Goal: Use online tool/utility: Utilize a website feature to perform a specific function

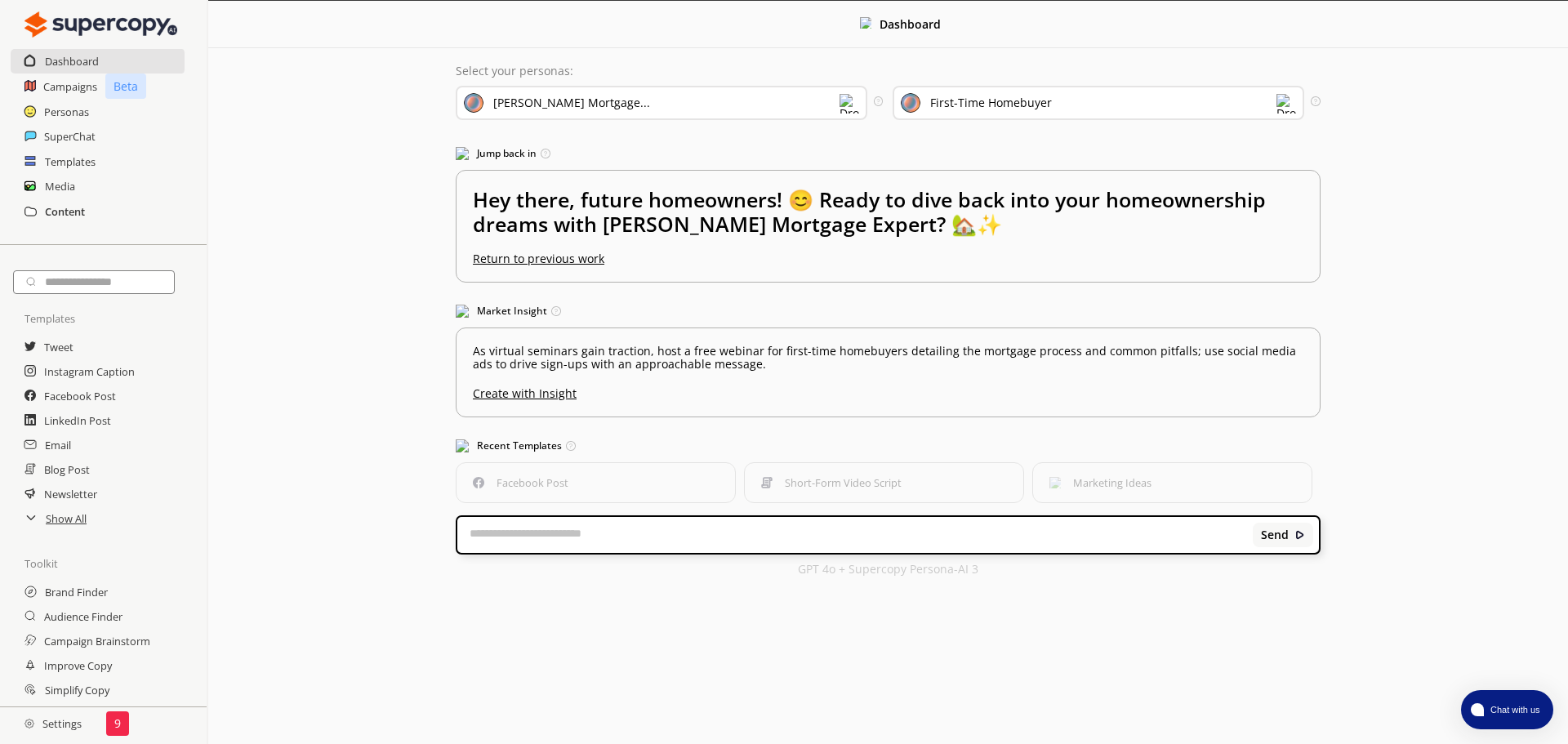
click at [54, 217] on h2 "Content" at bounding box center [65, 211] width 40 height 25
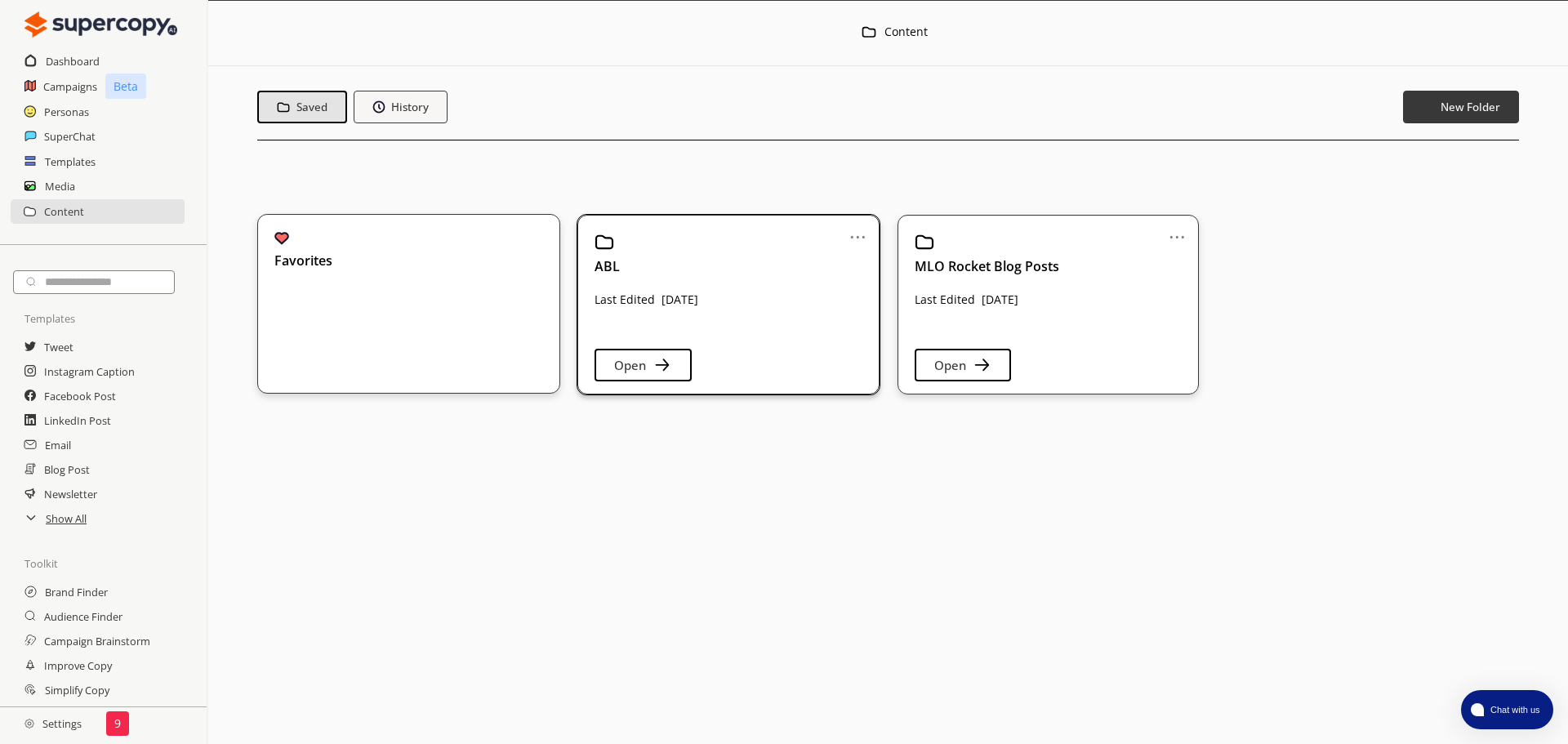
click at [764, 311] on div "ABL Last Edited [DATE] Open" at bounding box center [728, 301] width 267 height 138
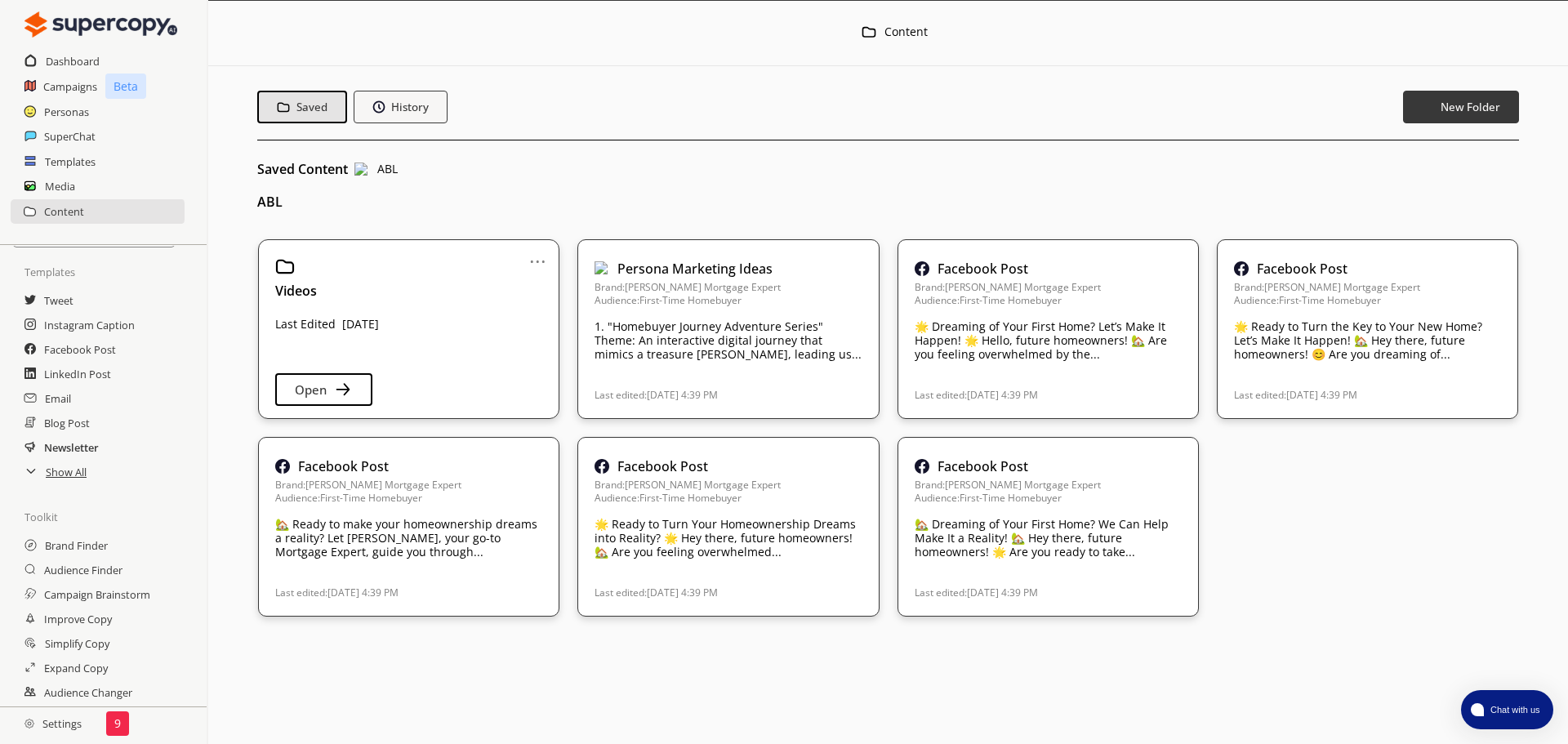
scroll to position [81, 0]
click at [74, 442] on h2 "Show All" at bounding box center [67, 437] width 42 height 25
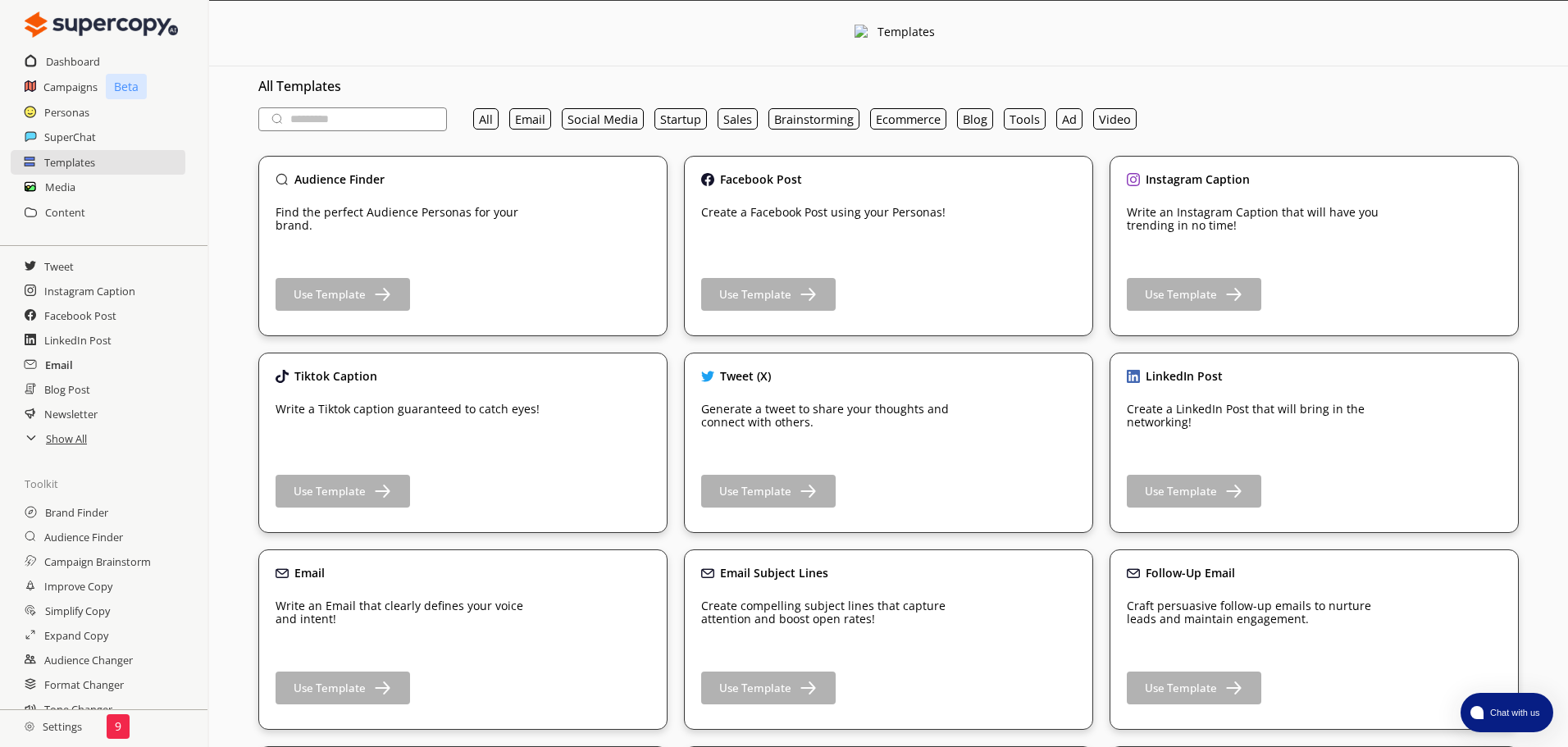
click at [64, 370] on h2 "Email" at bounding box center [59, 365] width 28 height 25
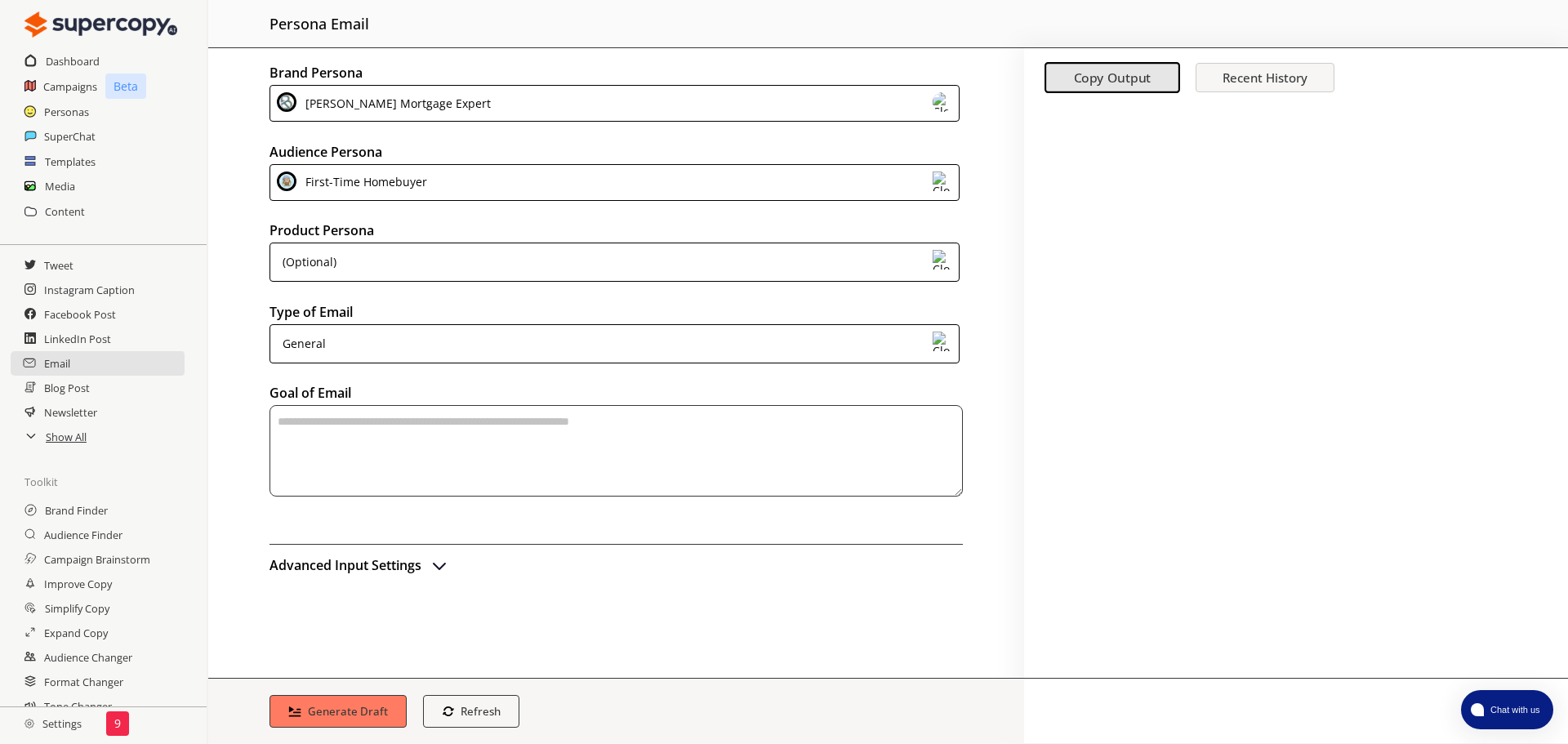
click at [381, 261] on div "(Optional)" at bounding box center [615, 262] width 690 height 39
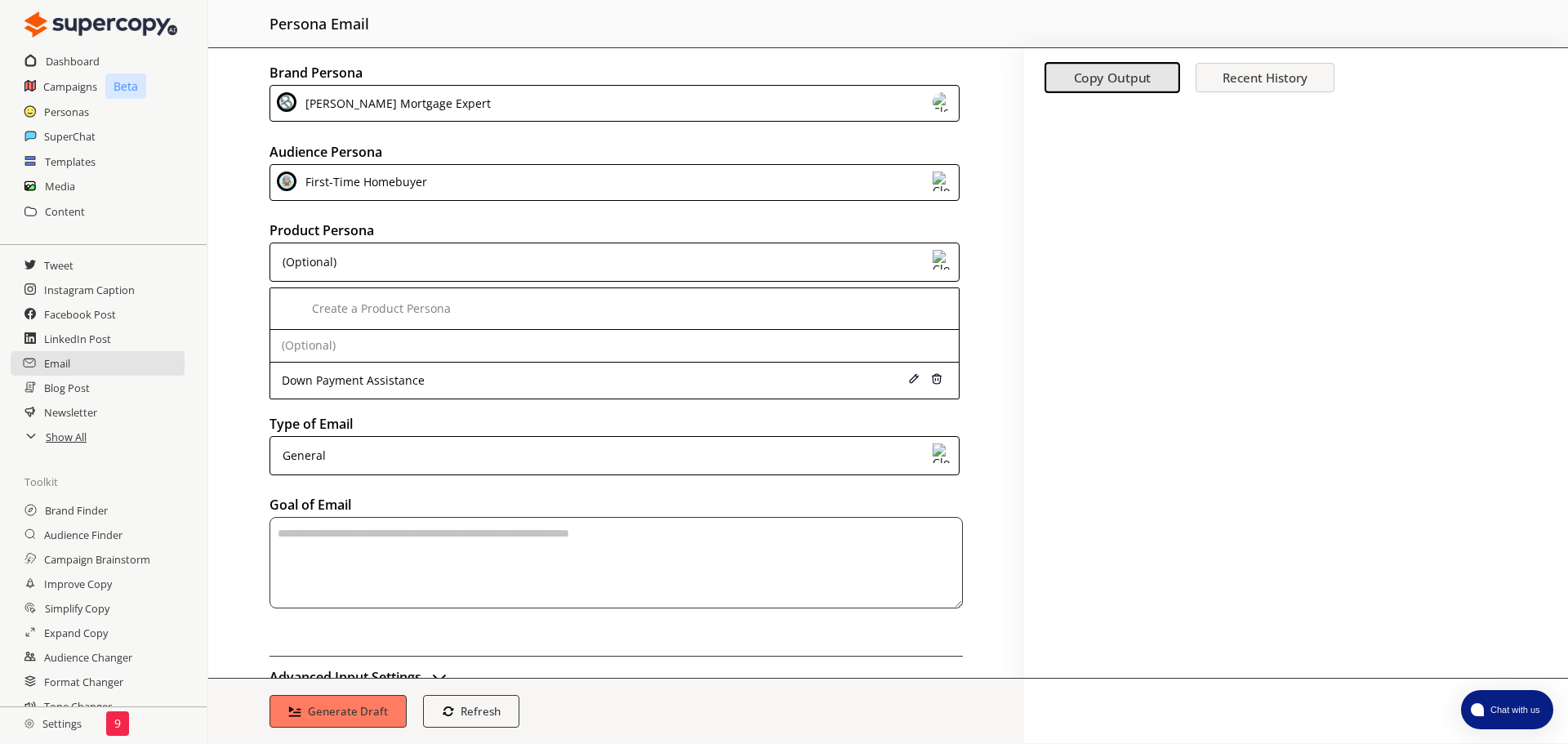
click at [382, 261] on div "(Optional)" at bounding box center [615, 262] width 690 height 39
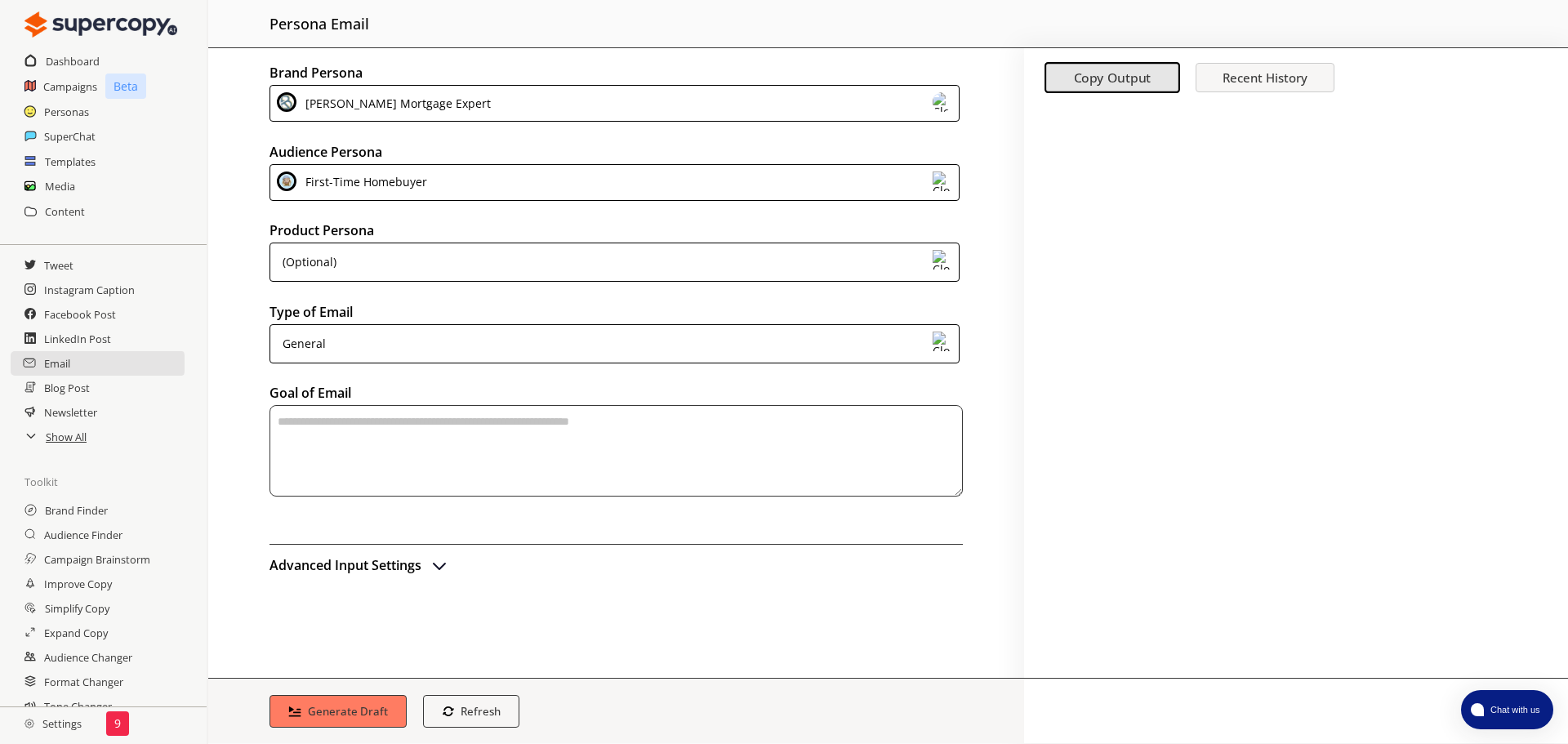
click at [445, 571] on img "advanced-inputs" at bounding box center [439, 565] width 20 height 20
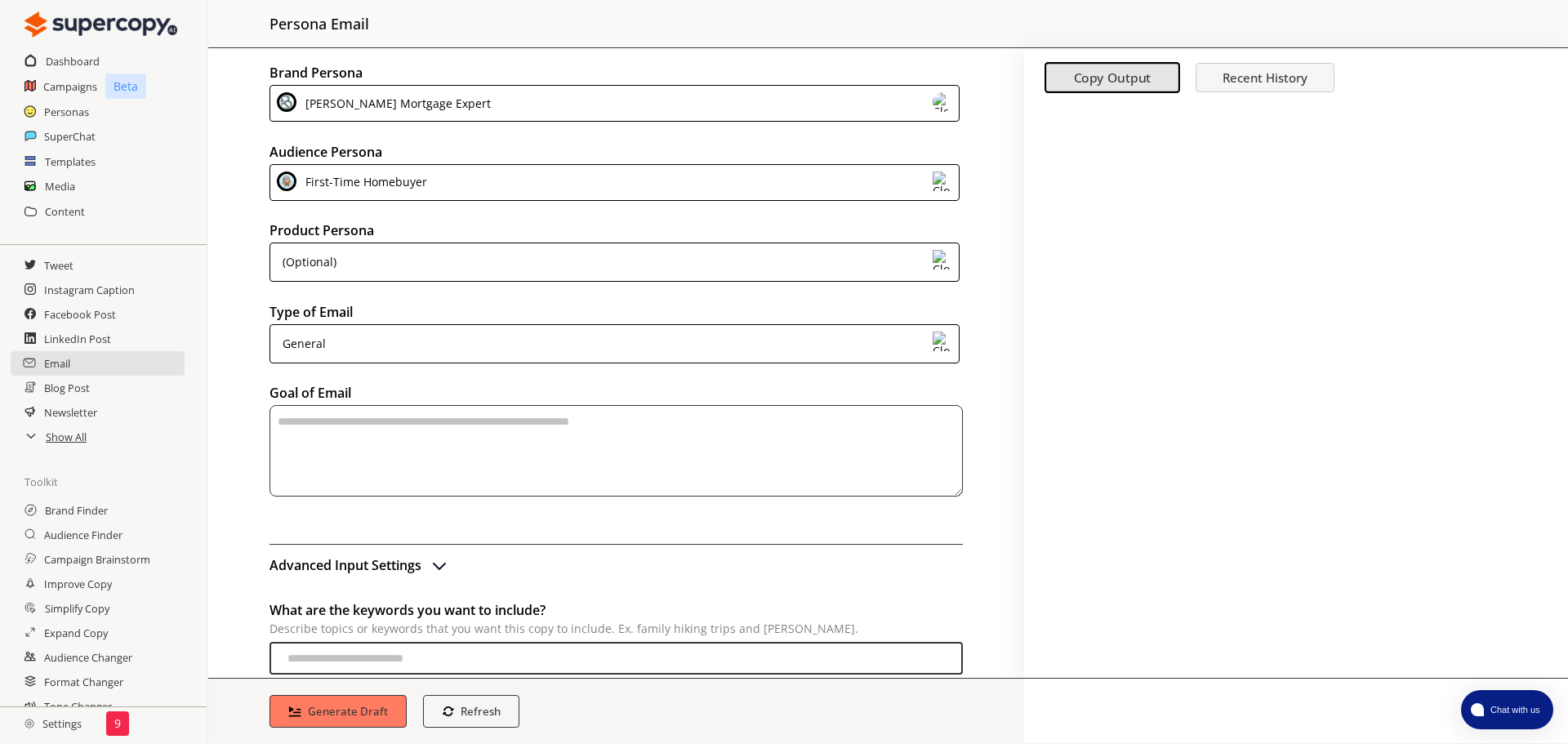
click at [398, 178] on div "First-Time Homebuyer" at bounding box center [362, 182] width 127 height 22
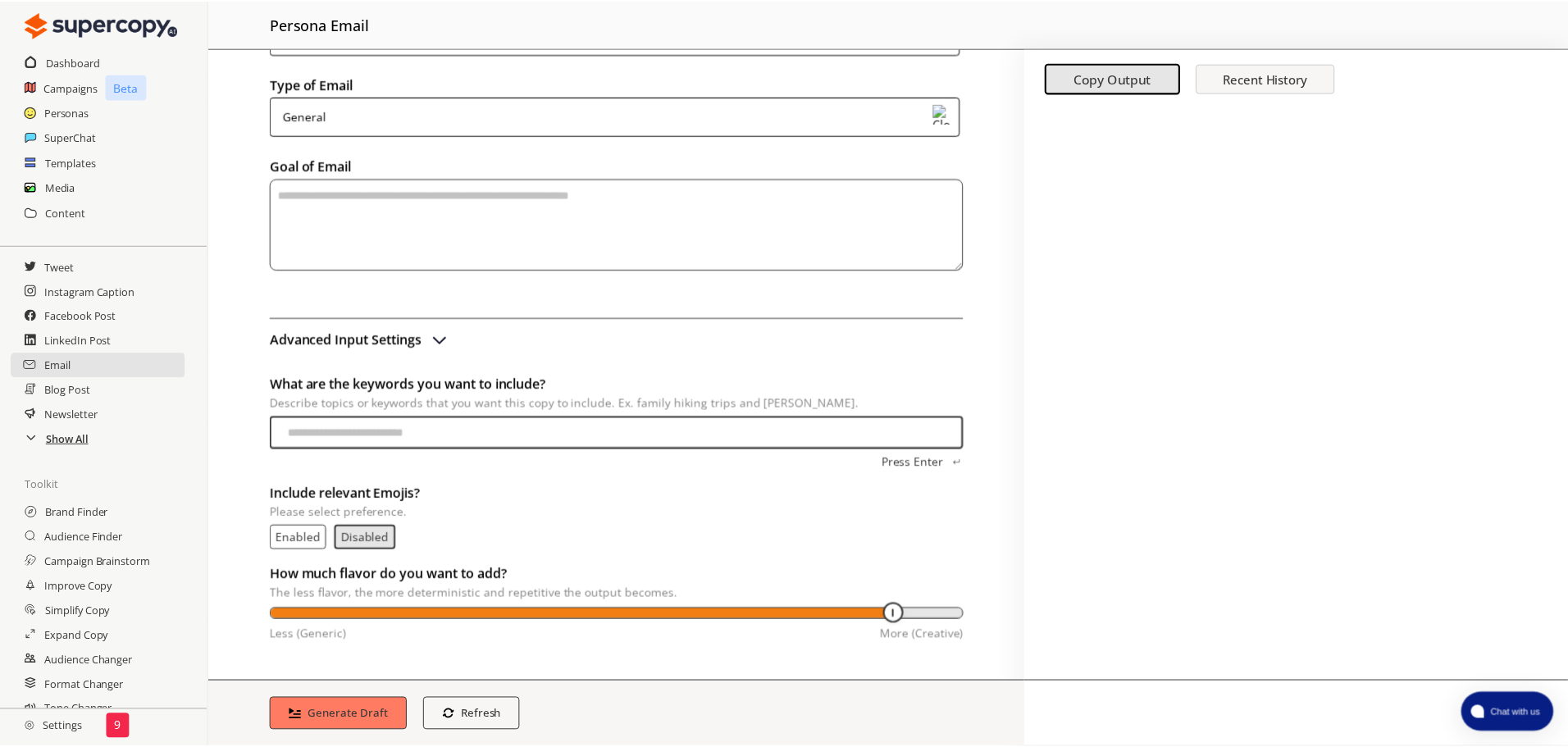
scroll to position [229, 0]
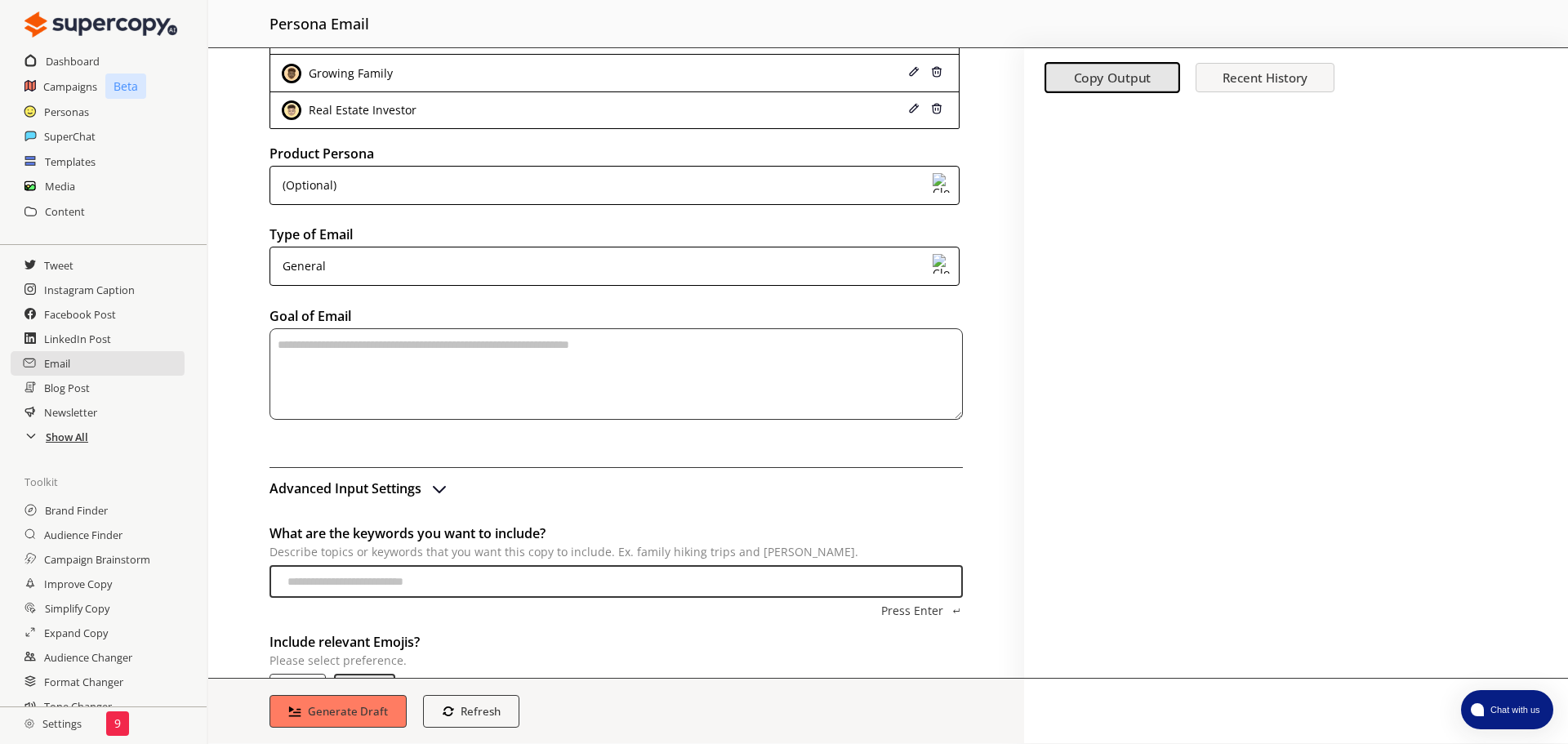
click at [61, 440] on h2 "Show All" at bounding box center [67, 437] width 42 height 25
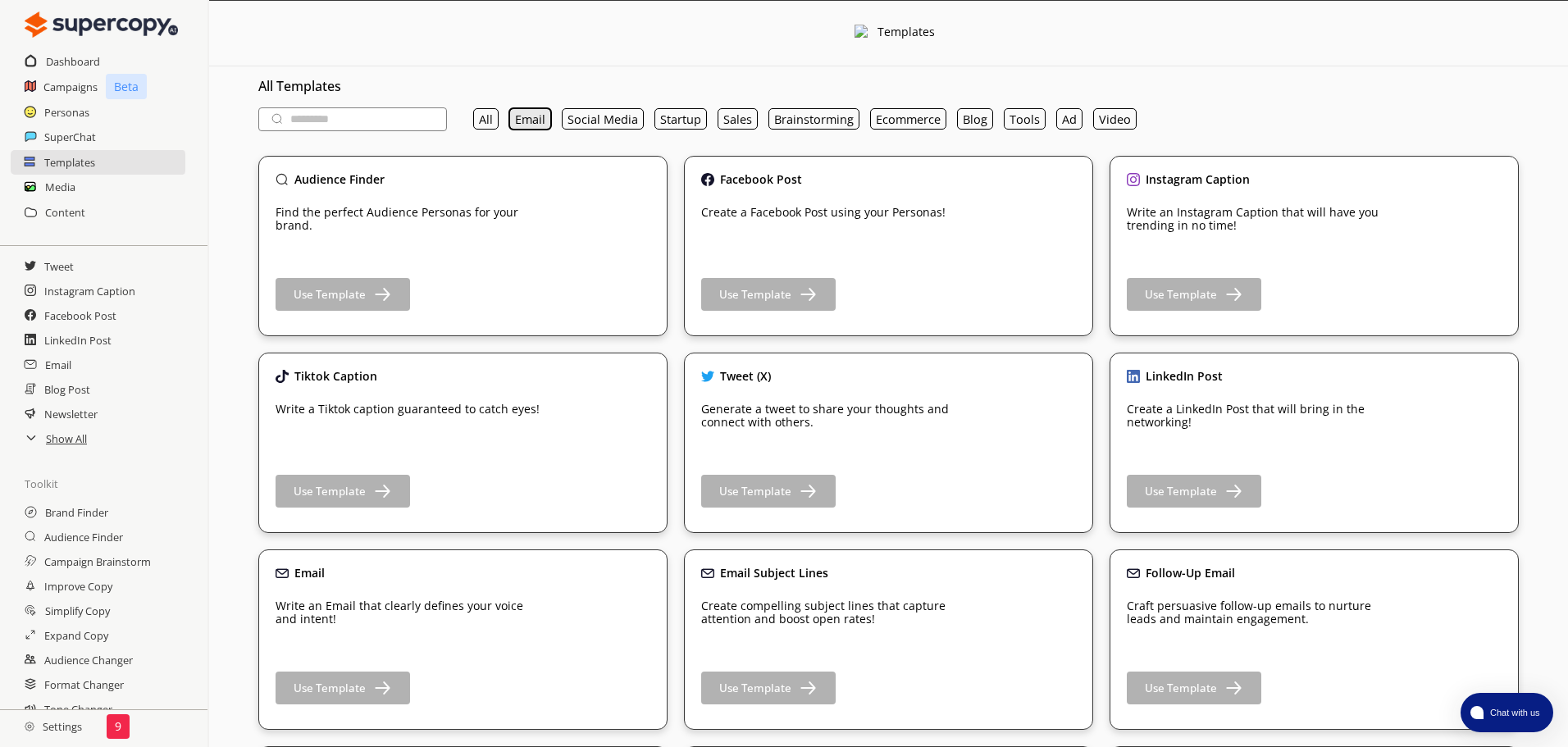
click at [533, 121] on button "Email" at bounding box center [530, 119] width 42 height 21
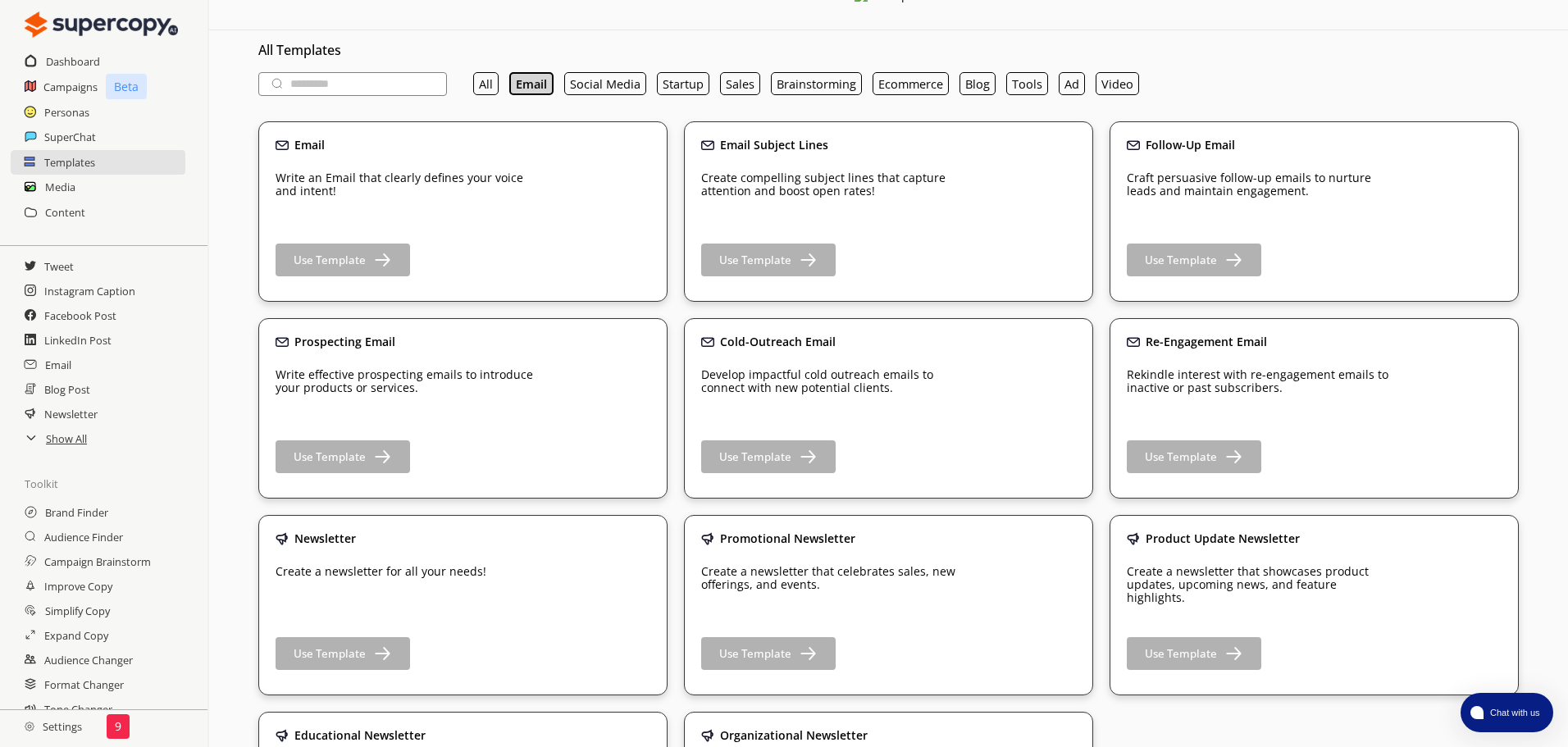
scroll to position [17, 0]
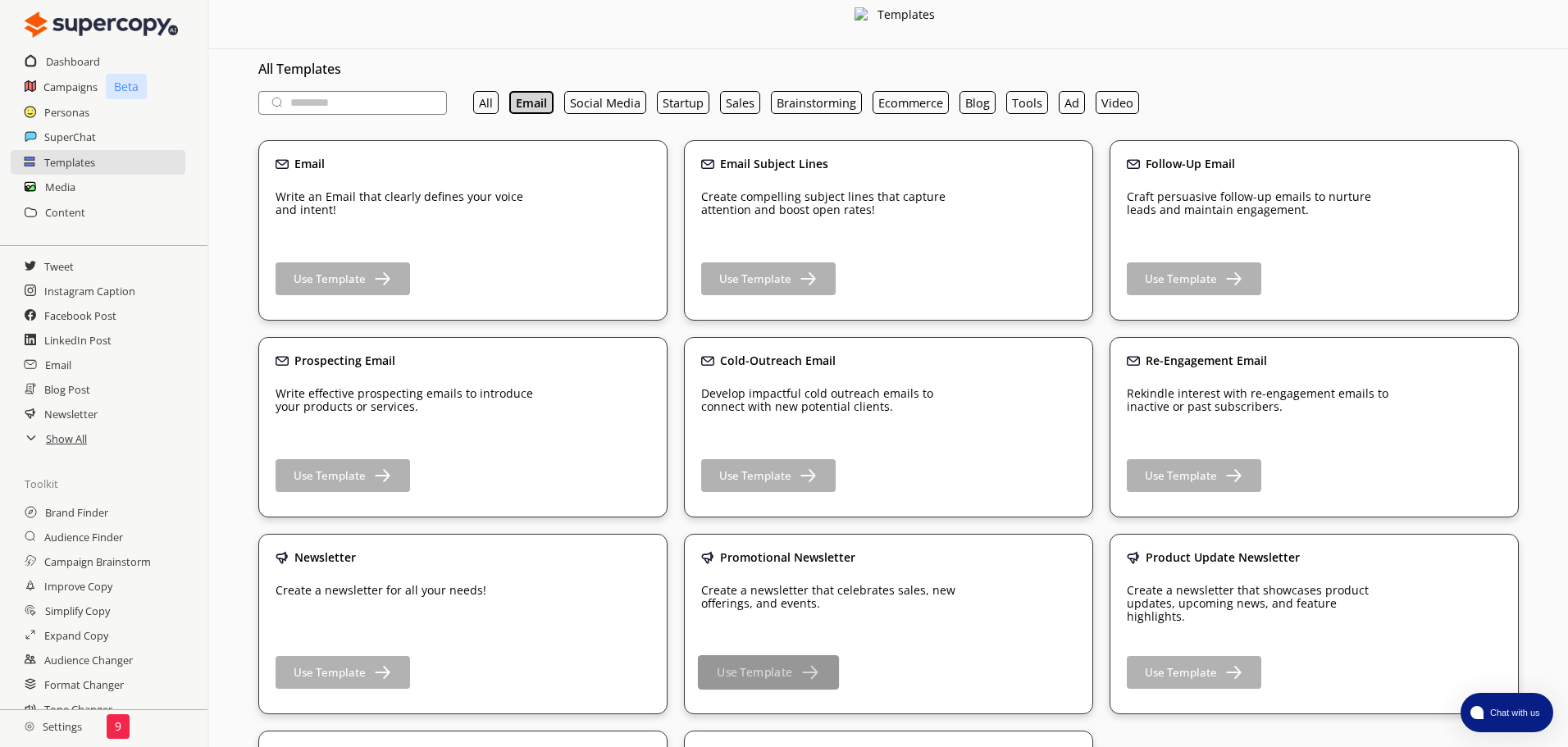
click at [766, 678] on b "Use Template" at bounding box center [755, 673] width 76 height 15
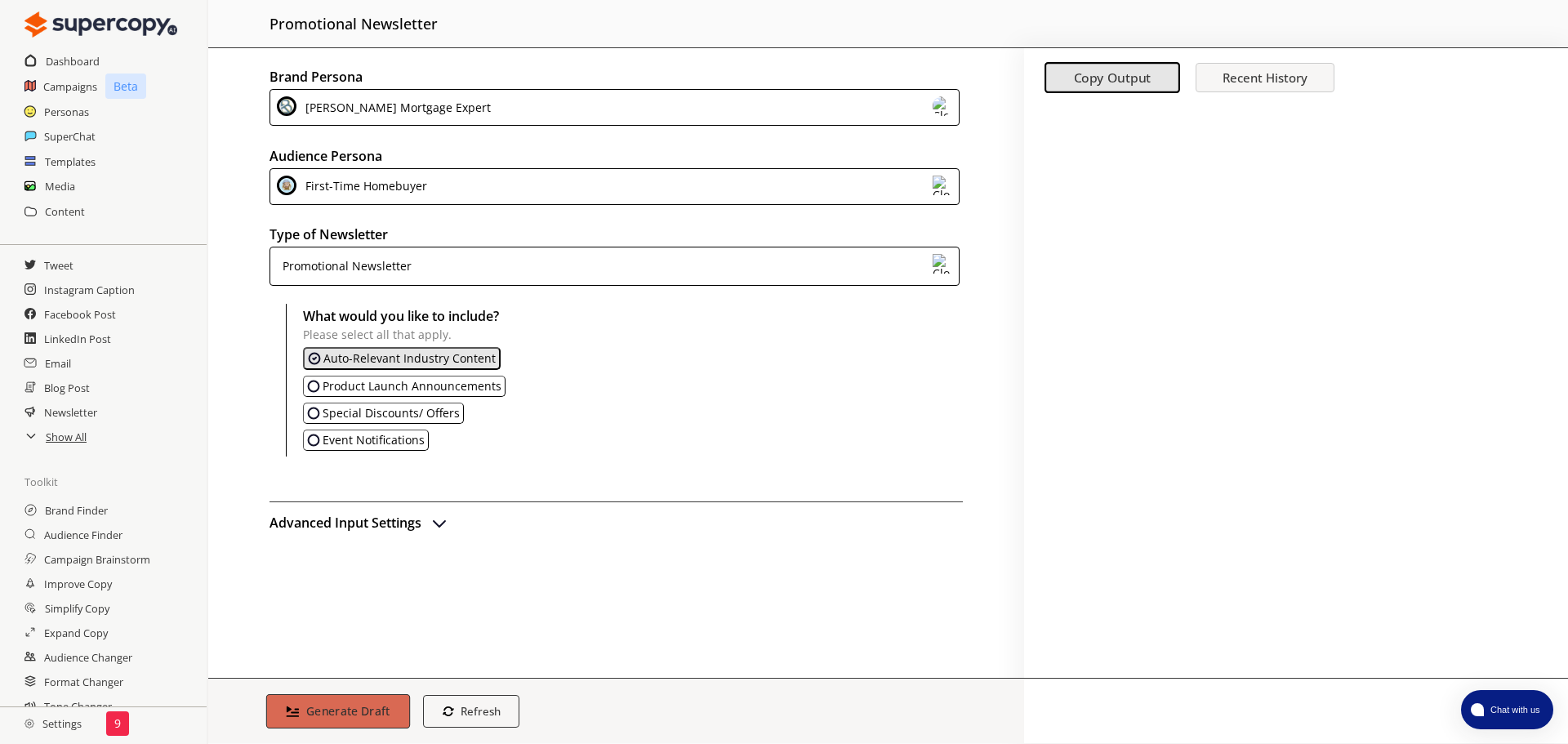
click at [359, 708] on b "Generate Draft" at bounding box center [348, 711] width 84 height 15
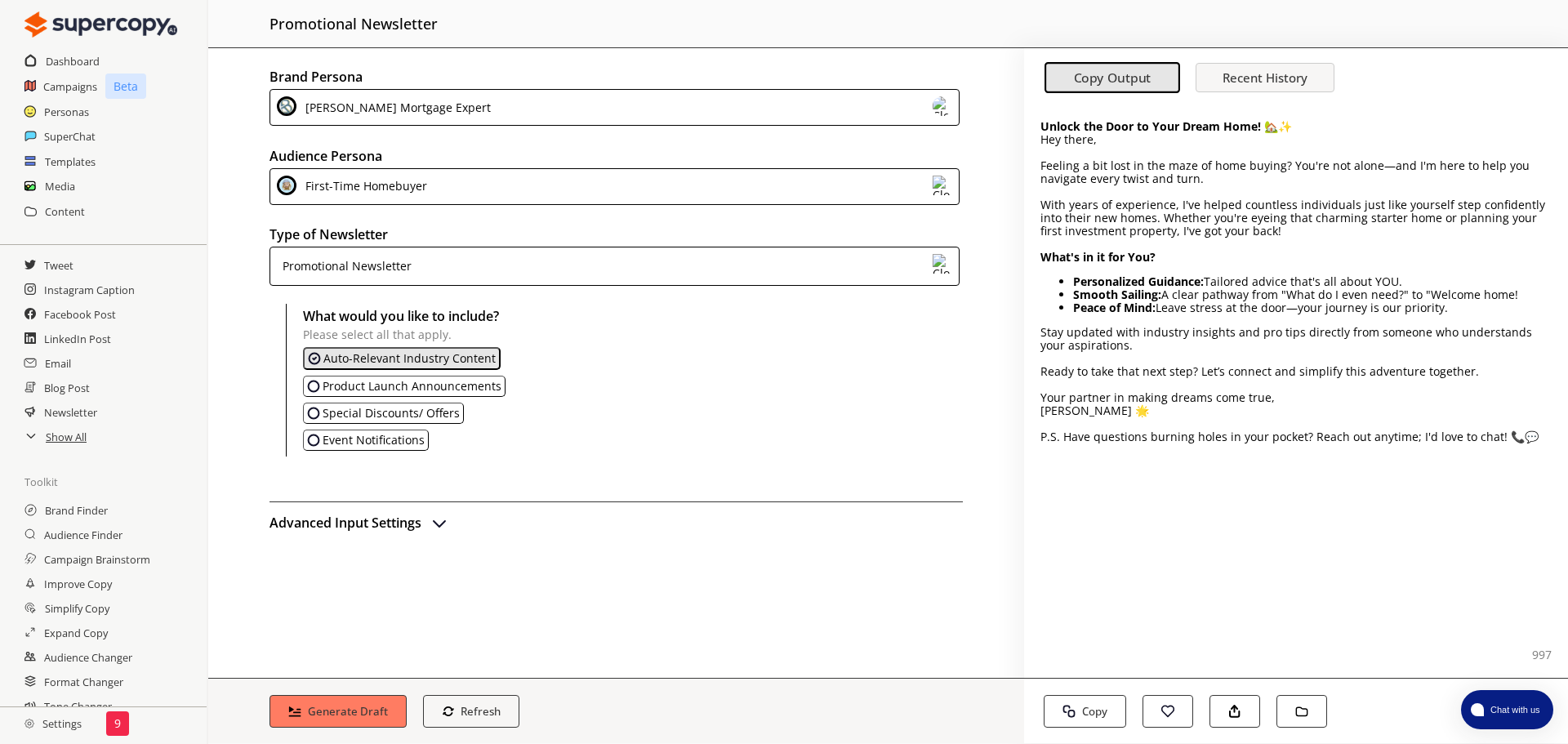
click at [463, 271] on div "Promotional Newsletter" at bounding box center [615, 266] width 690 height 39
